Goal: Information Seeking & Learning: Learn about a topic

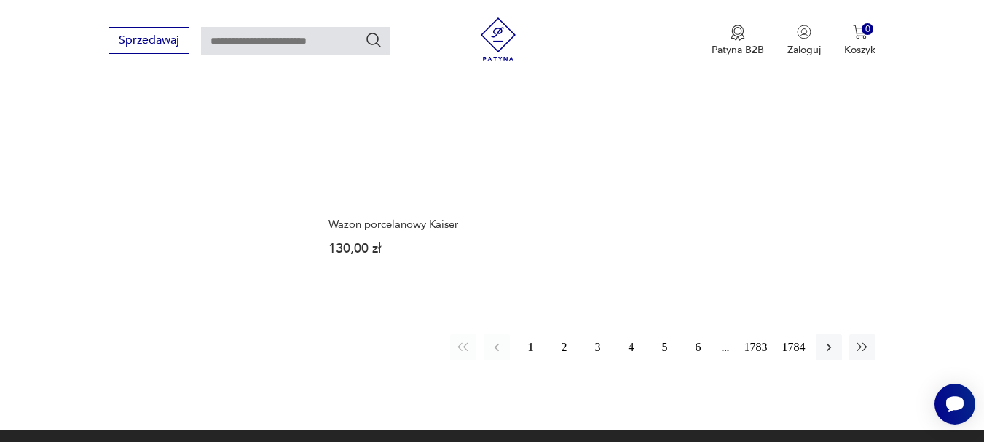
scroll to position [1959, 0]
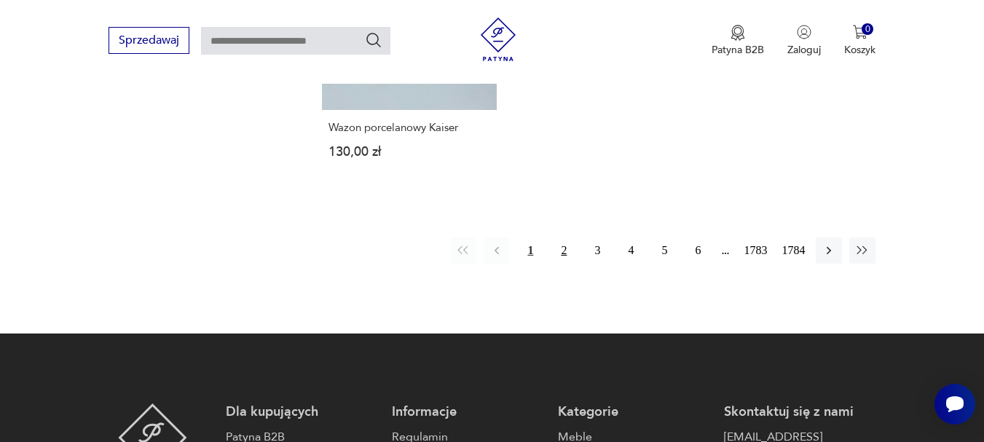
click at [562, 250] on button "2" at bounding box center [564, 251] width 26 height 26
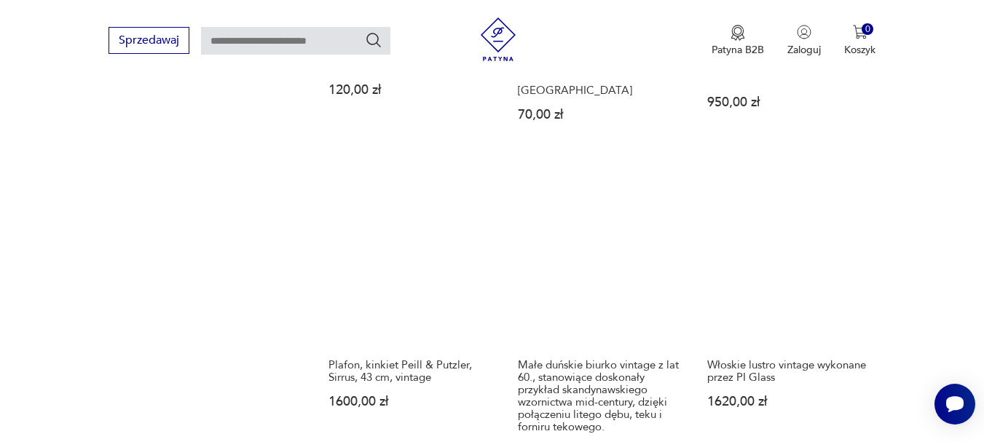
scroll to position [1136, 0]
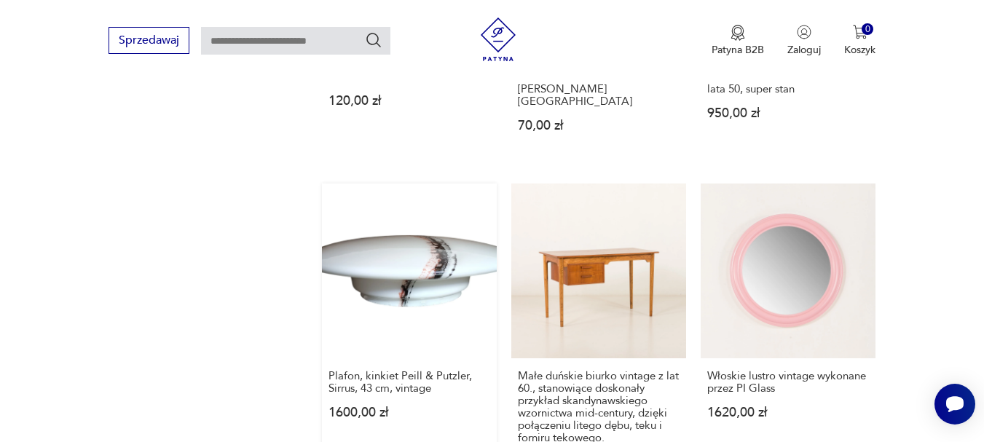
click at [420, 270] on link "Plafon, kinkiet Peill & Putzler, Sirrus, 43 cm, vintage 1600,00 zł" at bounding box center [409, 340] width 175 height 313
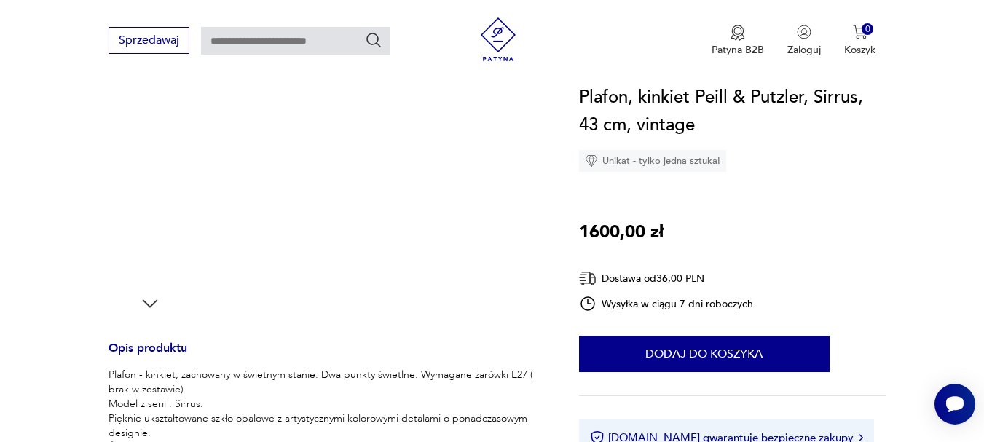
scroll to position [364, 0]
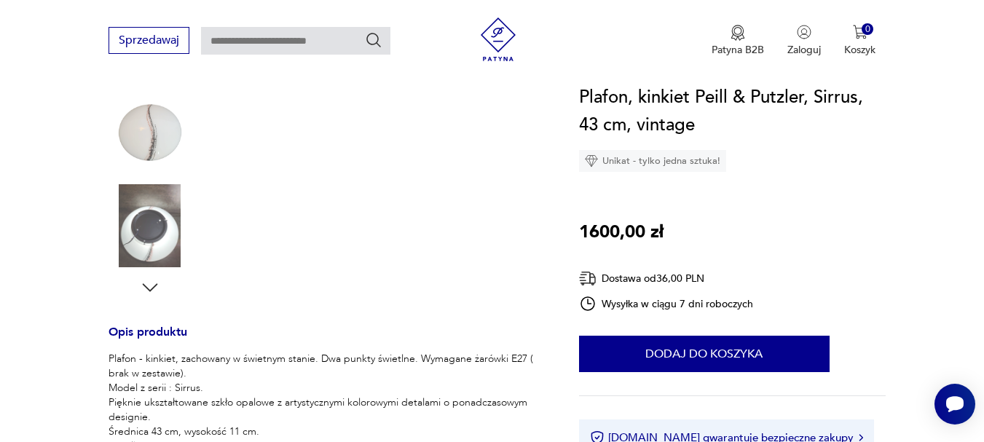
click at [149, 287] on icon "button" at bounding box center [150, 288] width 22 height 22
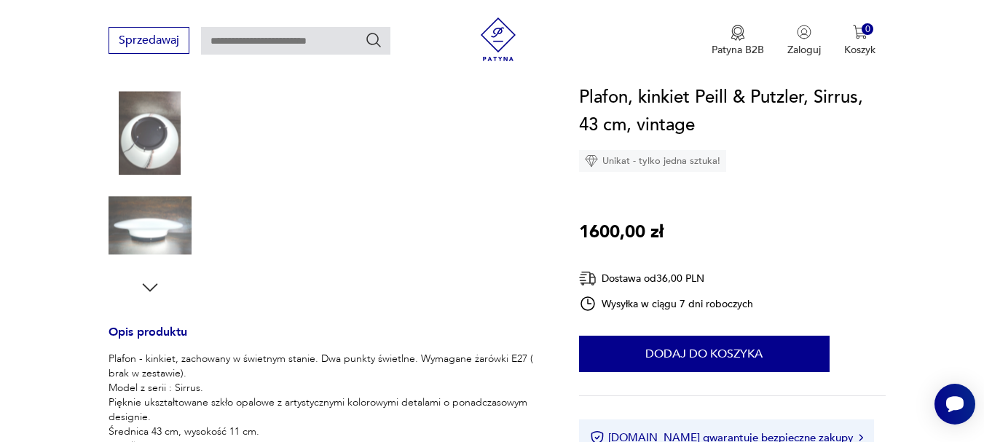
click at [158, 241] on img at bounding box center [150, 225] width 83 height 83
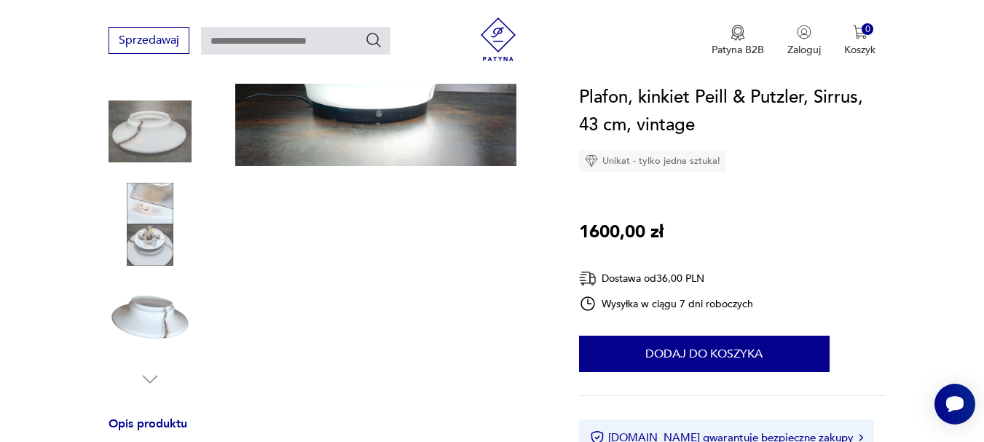
scroll to position [146, 0]
